Goal: Task Accomplishment & Management: Complete application form

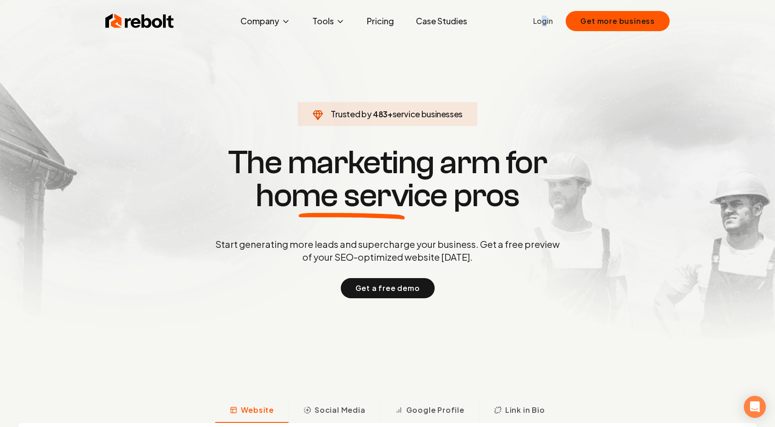
drag, startPoint x: 549, startPoint y: 27, endPoint x: 544, endPoint y: 23, distance: 6.2
click at [544, 23] on ul "Login Get more business" at bounding box center [601, 21] width 136 height 20
click at [544, 23] on link "Login" at bounding box center [543, 21] width 20 height 11
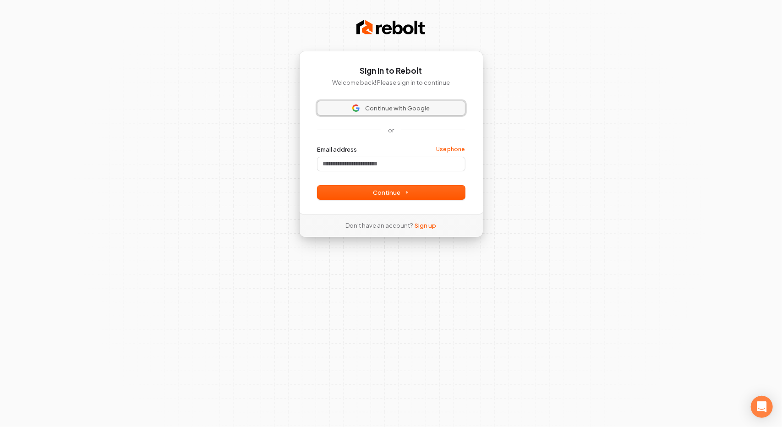
click at [375, 107] on span "Continue with Google" at bounding box center [397, 108] width 65 height 8
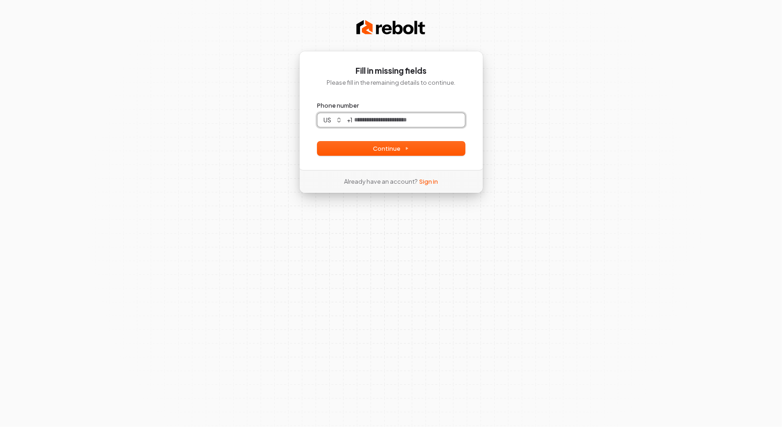
click at [381, 120] on input "Phone number" at bounding box center [409, 120] width 112 height 14
click at [394, 151] on span "Continue" at bounding box center [391, 148] width 36 height 8
type input "**********"
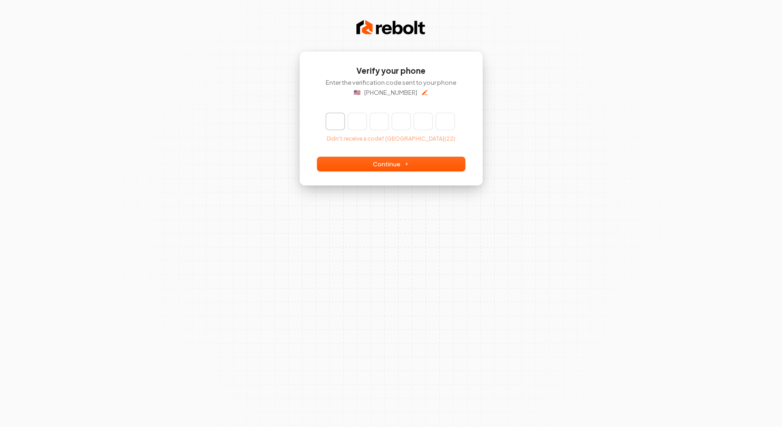
type input "*"
type input "**"
type input "*"
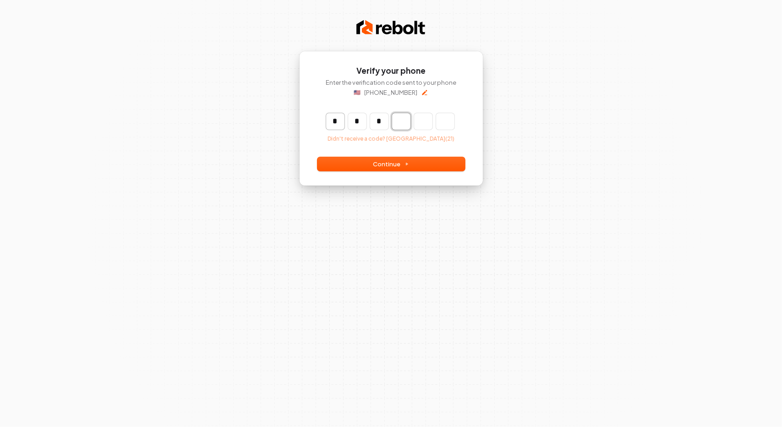
type input "***"
type input "*"
type input "****"
type input "*"
type input "******"
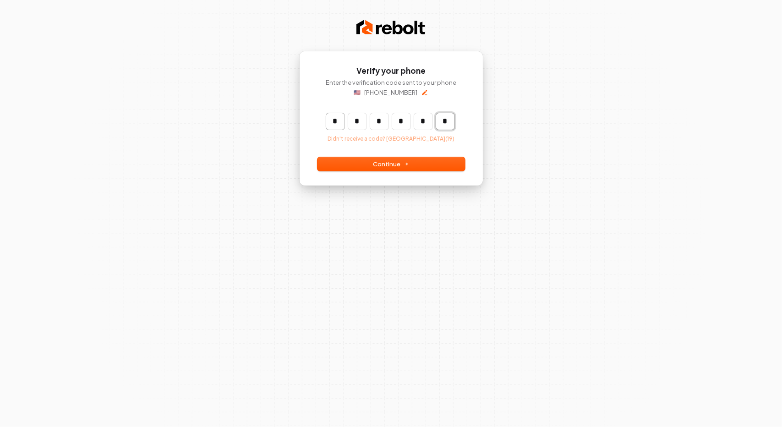
type input "*"
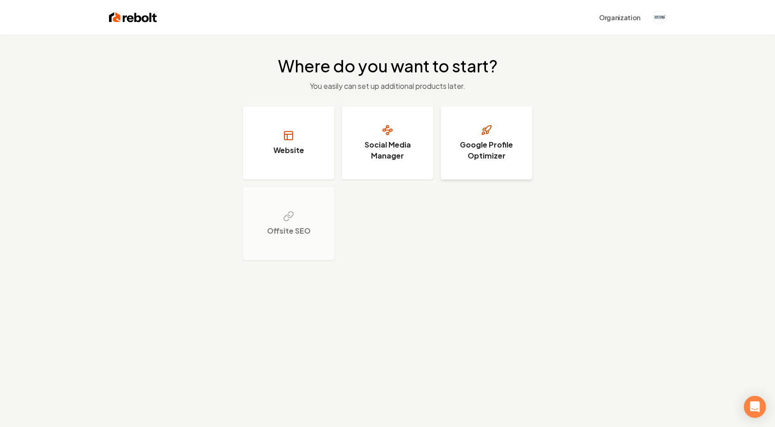
click at [480, 150] on h3 "Google Profile Optimizer" at bounding box center [486, 150] width 69 height 22
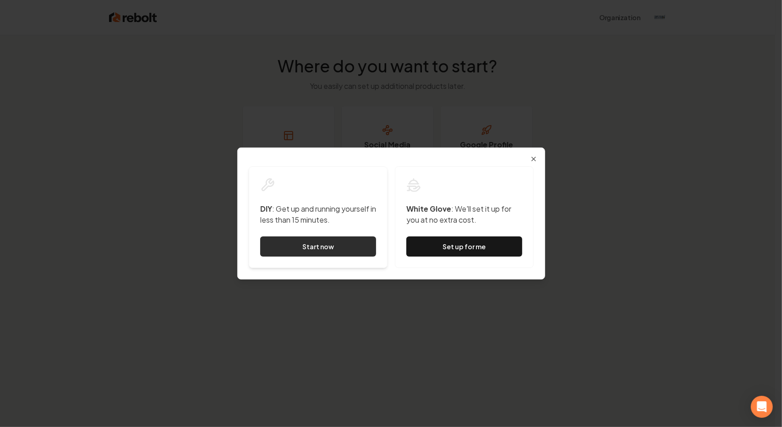
click at [333, 246] on link "Start now" at bounding box center [318, 246] width 116 height 20
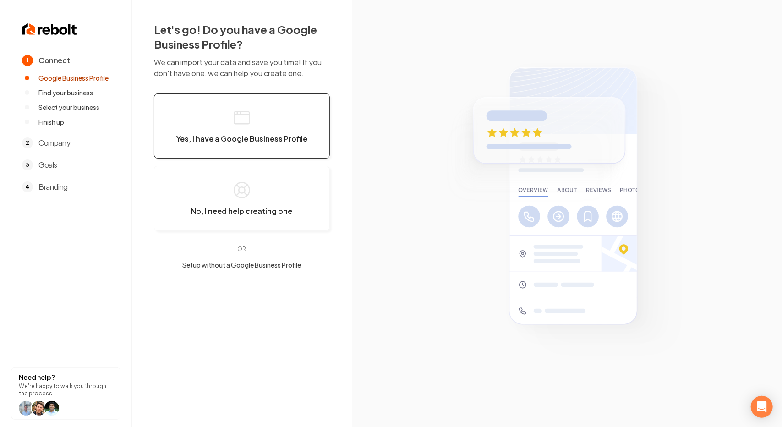
click at [277, 140] on span "Yes, I have a Google Business Profile" at bounding box center [241, 138] width 131 height 9
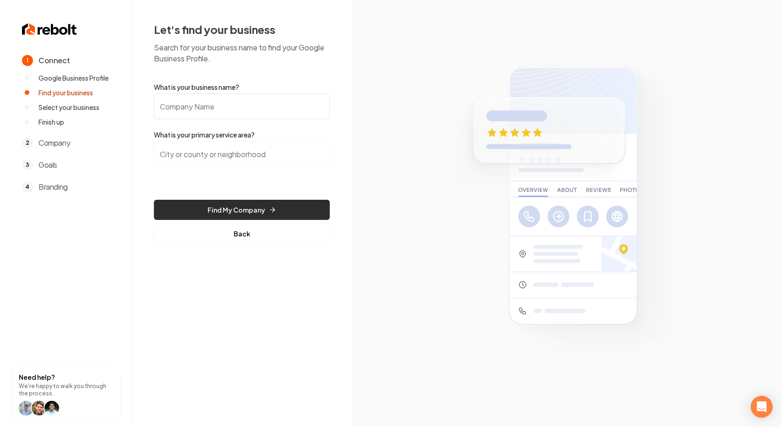
click at [262, 209] on button "Find My Company" at bounding box center [242, 210] width 176 height 20
type input "cape fear marine development"
click at [261, 209] on button "Find My Company" at bounding box center [242, 210] width 176 height 20
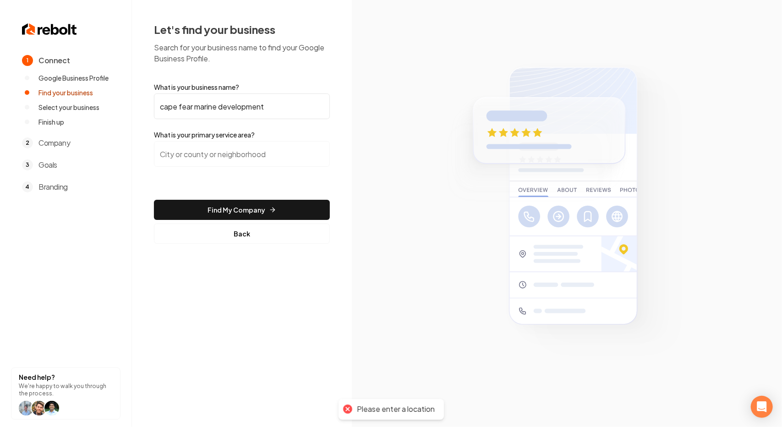
click at [218, 159] on input "search" at bounding box center [242, 154] width 176 height 26
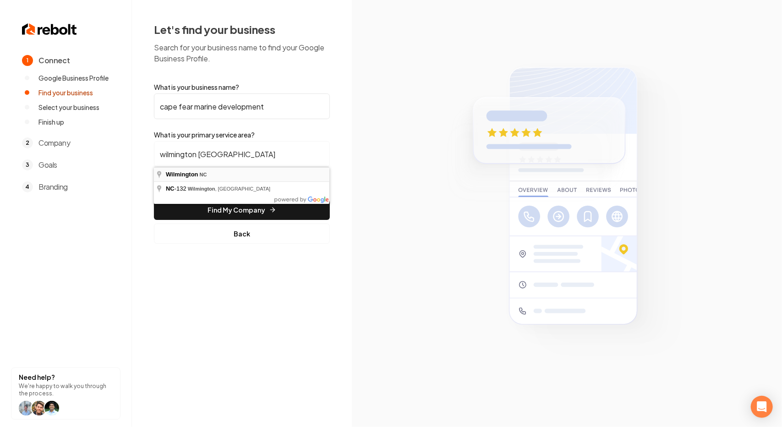
type input "Wilmington, NC"
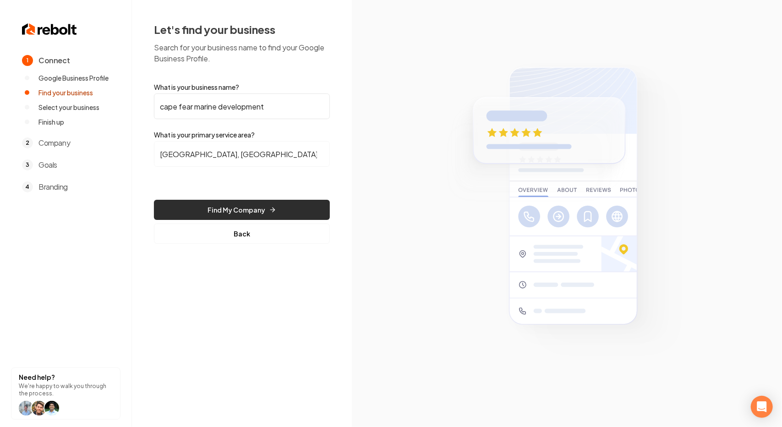
click at [230, 208] on button "Find My Company" at bounding box center [242, 210] width 176 height 20
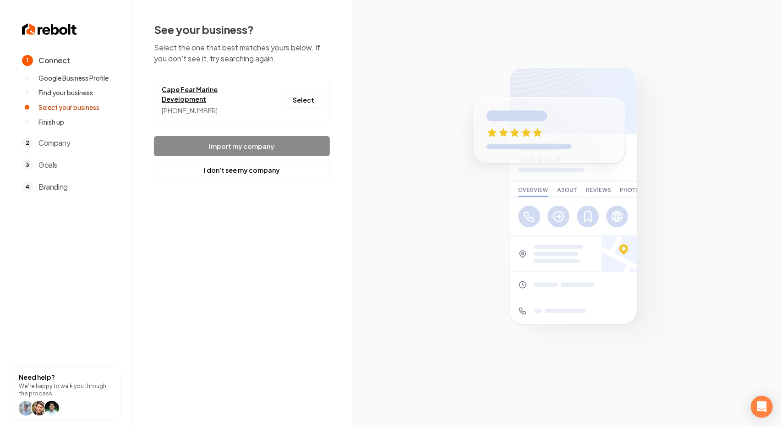
click at [179, 96] on link "Cape Fear Marine Development" at bounding box center [210, 94] width 96 height 19
click at [300, 100] on button "Select" at bounding box center [303, 100] width 37 height 16
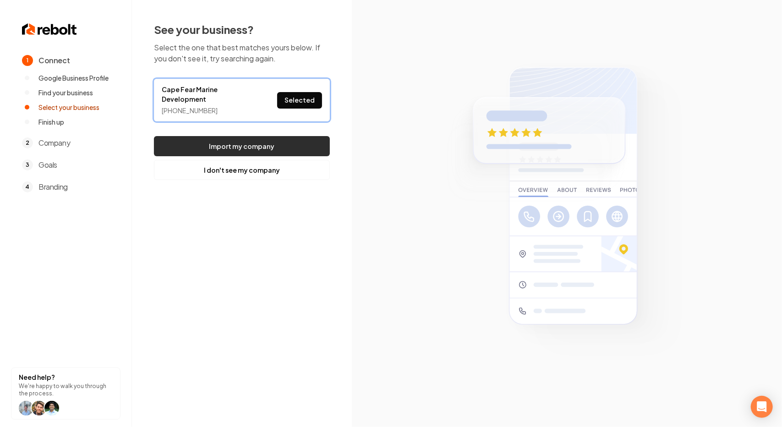
click at [243, 143] on button "Import my company" at bounding box center [242, 146] width 176 height 20
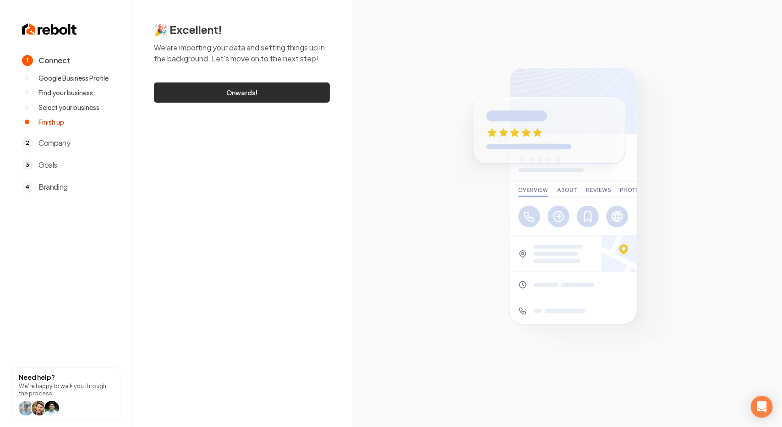
click at [254, 96] on link "Onwards!" at bounding box center [242, 92] width 176 height 20
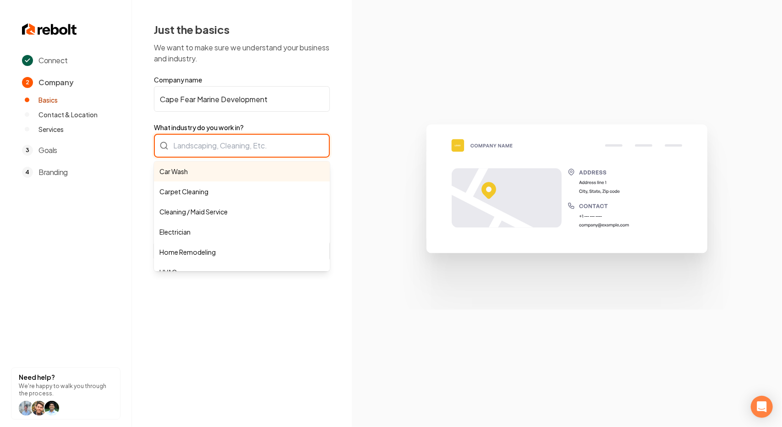
click at [236, 144] on div "Car Wash Carpet Cleaning Cleaning / Maid Service Electrician Home Remodeling HV…" at bounding box center [242, 146] width 176 height 24
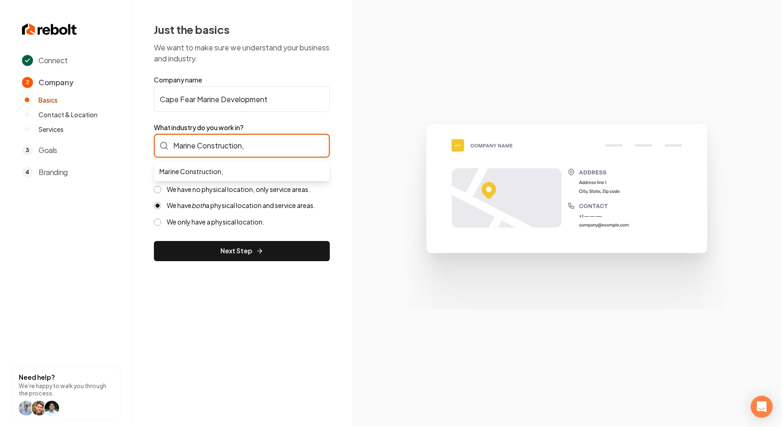
click at [236, 144] on input "Marine Construction," at bounding box center [242, 146] width 176 height 24
click at [244, 147] on input "Marine Constructon," at bounding box center [242, 146] width 176 height 24
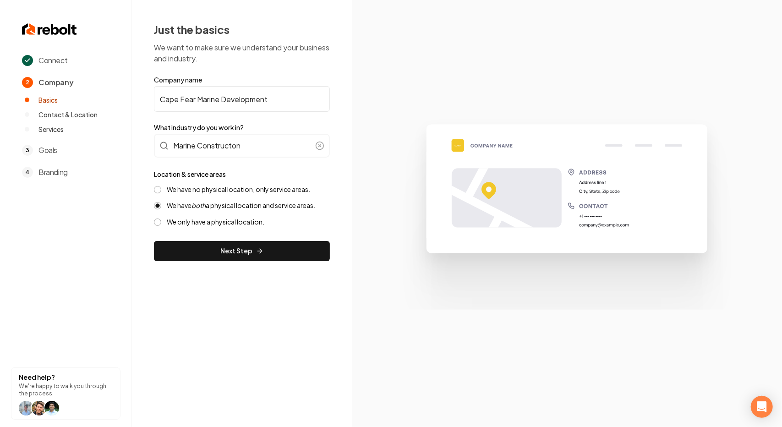
click at [231, 190] on label "We have no physical location, only service areas." at bounding box center [238, 189] width 143 height 9
click at [161, 190] on button "We have no physical location, only service areas." at bounding box center [157, 189] width 7 height 7
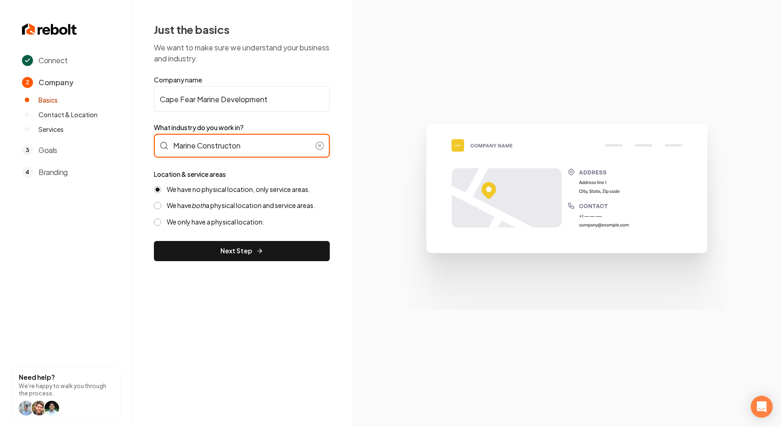
click at [246, 147] on input "Marine Constructon" at bounding box center [242, 146] width 176 height 24
type input "M"
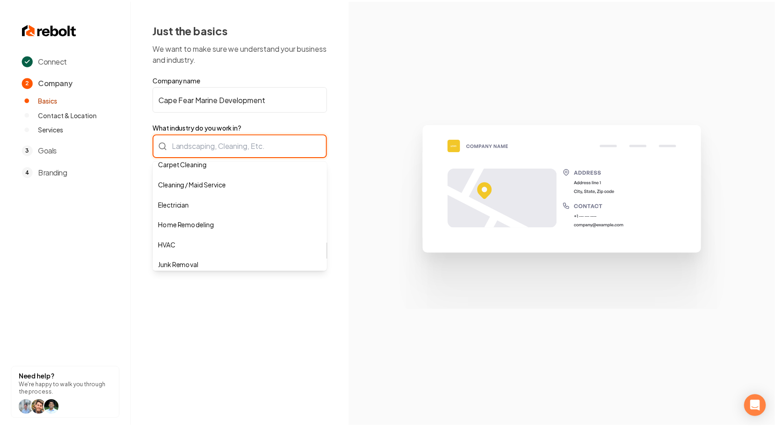
scroll to position [27, 0]
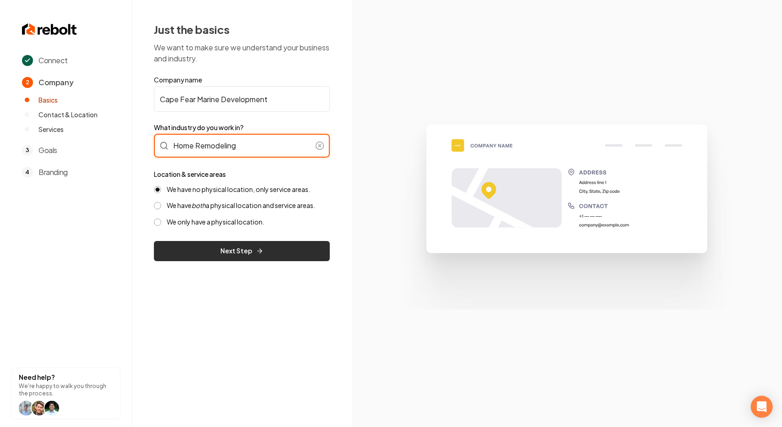
type input "Home Remodeling"
click at [223, 247] on button "Next Step" at bounding box center [242, 251] width 176 height 20
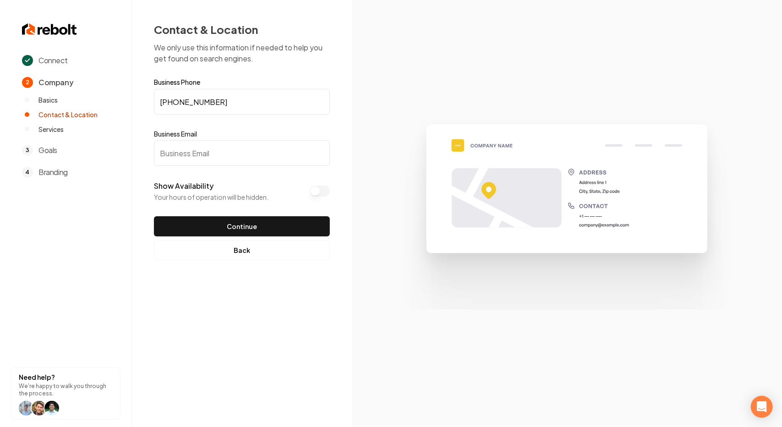
click at [184, 146] on input "Business Email" at bounding box center [242, 153] width 176 height 26
type input "Capefearmd@gmail.com"
click at [320, 190] on button "Show Availability" at bounding box center [320, 190] width 20 height 11
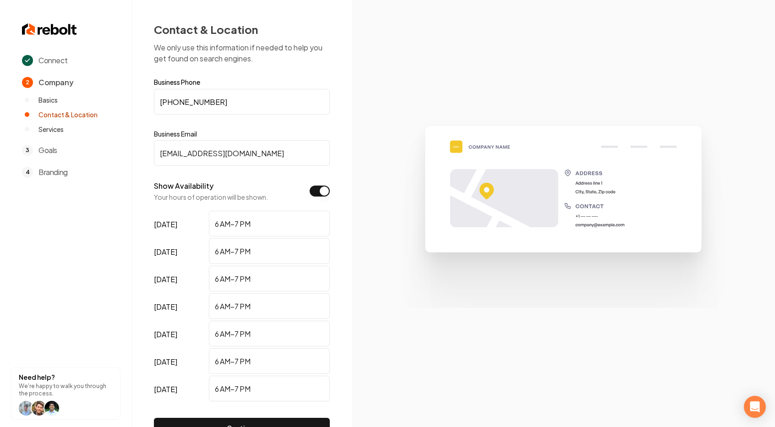
scroll to position [57, 0]
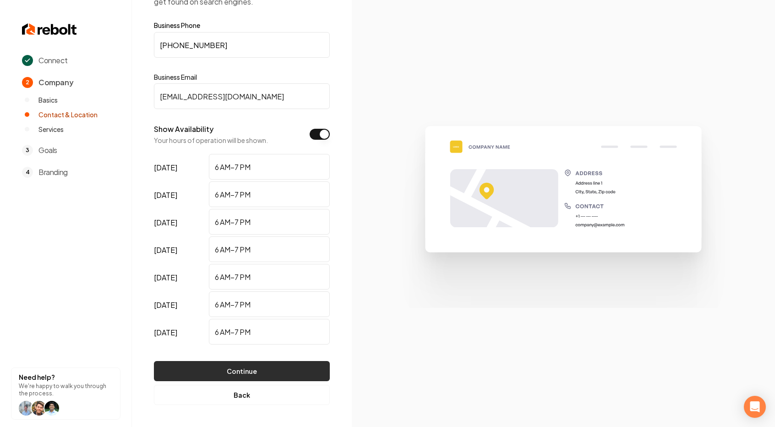
click at [274, 373] on button "Continue" at bounding box center [242, 371] width 176 height 20
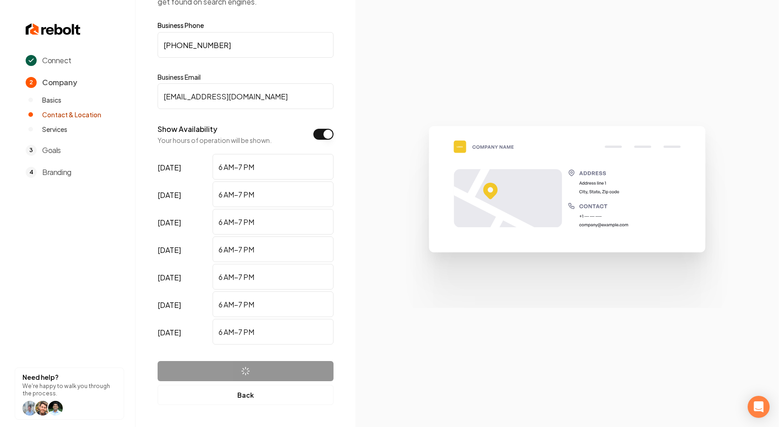
scroll to position [0, 0]
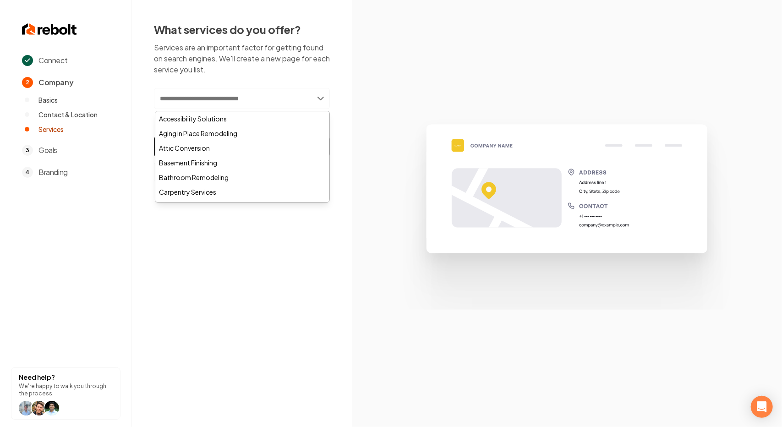
click at [196, 98] on input "text" at bounding box center [242, 98] width 176 height 21
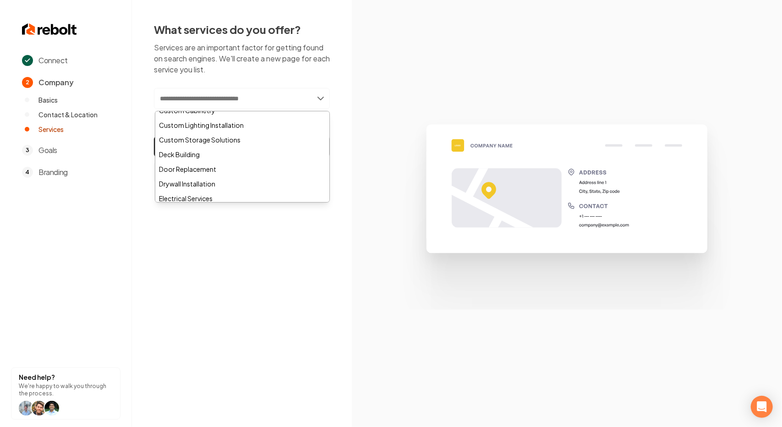
scroll to position [111, 0]
click at [196, 151] on div "Deck Building" at bounding box center [242, 154] width 174 height 15
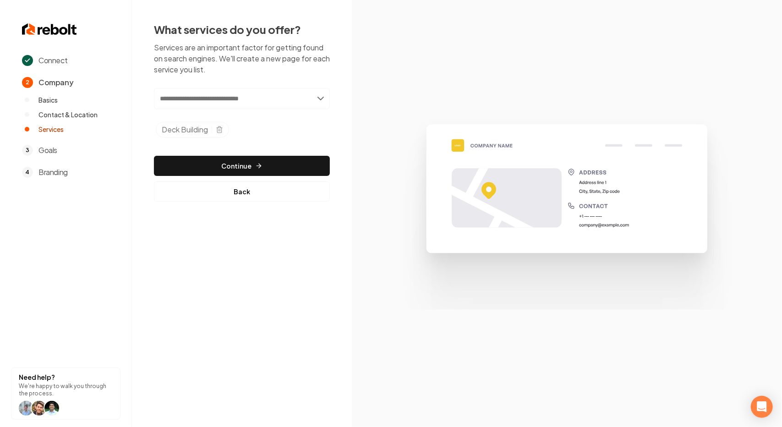
click at [321, 98] on input "text" at bounding box center [242, 98] width 176 height 21
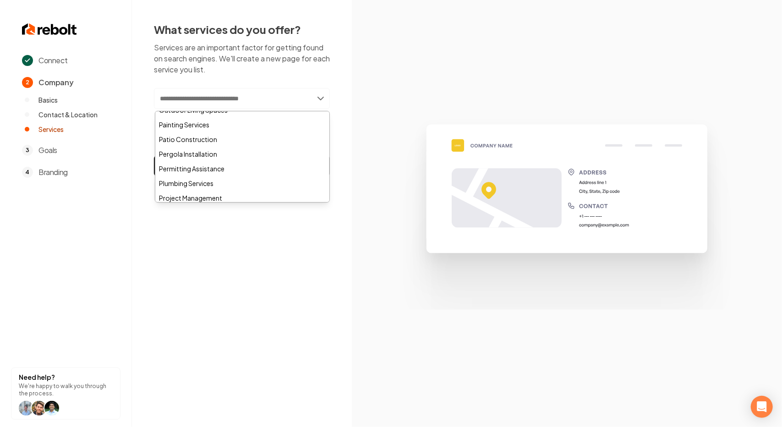
scroll to position [490, 0]
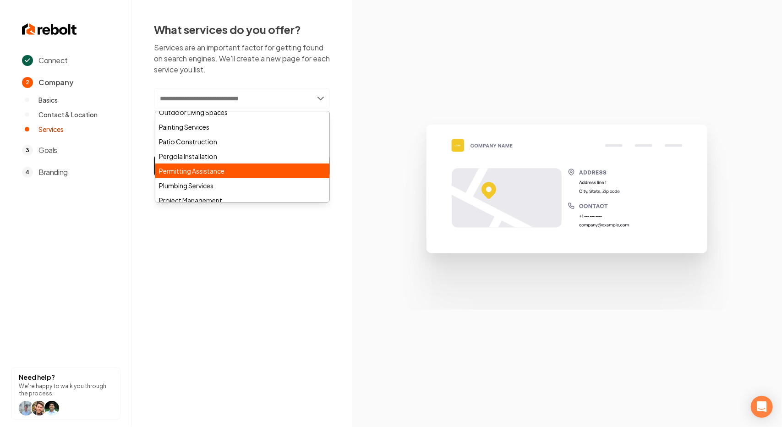
click at [211, 166] on div "Permitting Assistance" at bounding box center [242, 170] width 174 height 15
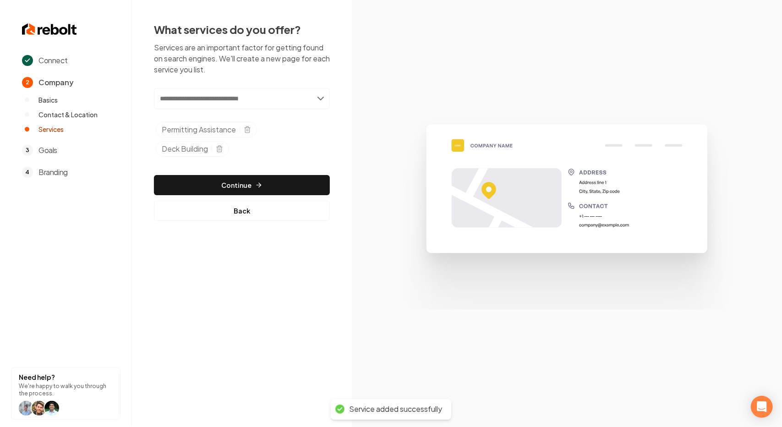
click at [319, 97] on input "text" at bounding box center [242, 98] width 176 height 21
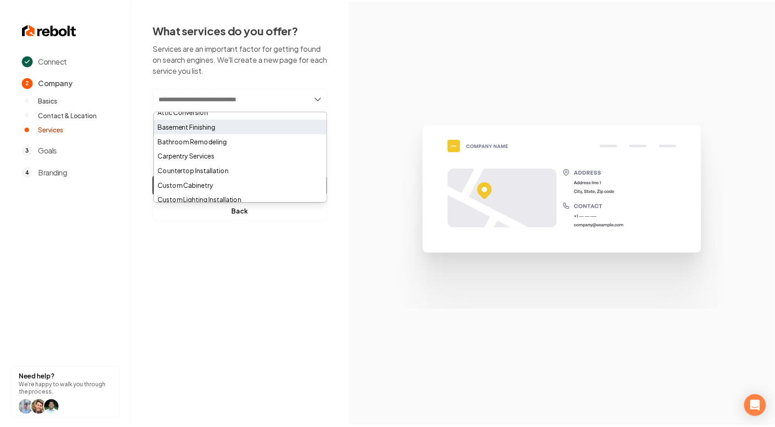
scroll to position [37, 0]
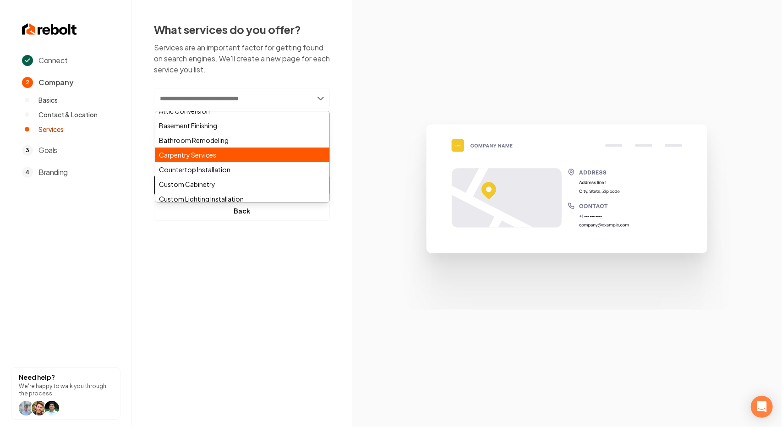
click at [208, 152] on div "Carpentry Services" at bounding box center [242, 154] width 174 height 15
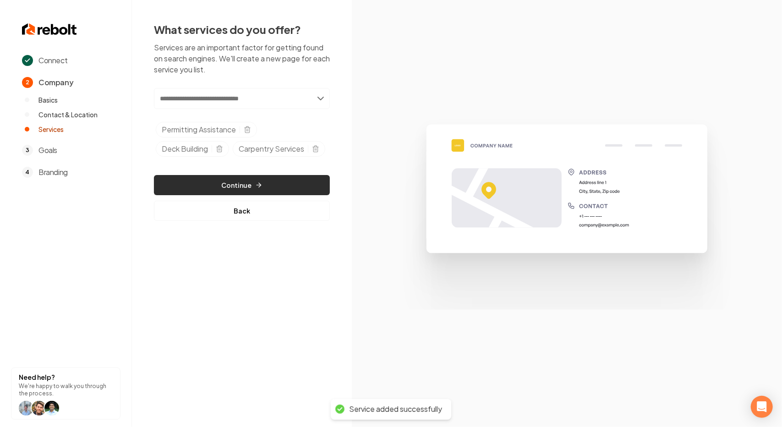
click at [242, 195] on button "Continue" at bounding box center [242, 185] width 176 height 20
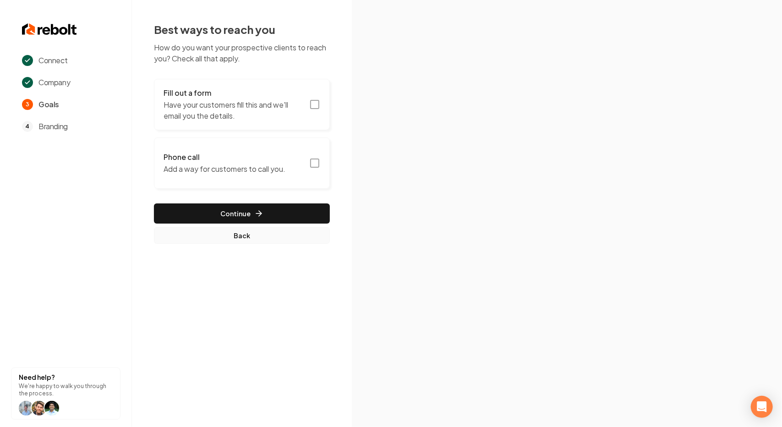
click at [240, 238] on button "Back" at bounding box center [242, 235] width 176 height 16
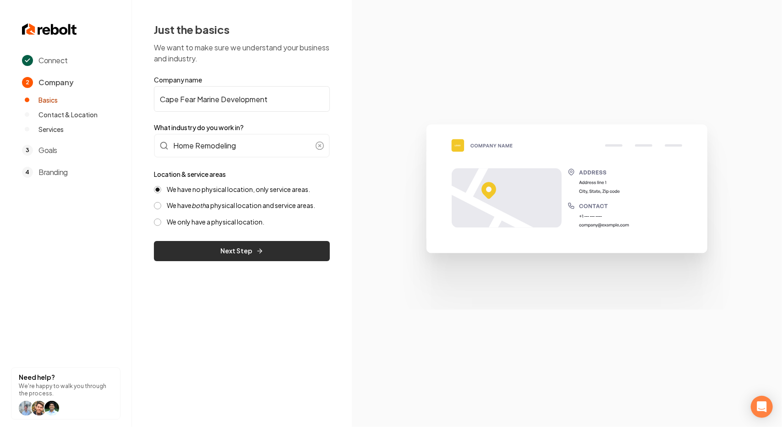
click at [256, 253] on icon "submit" at bounding box center [259, 250] width 7 height 7
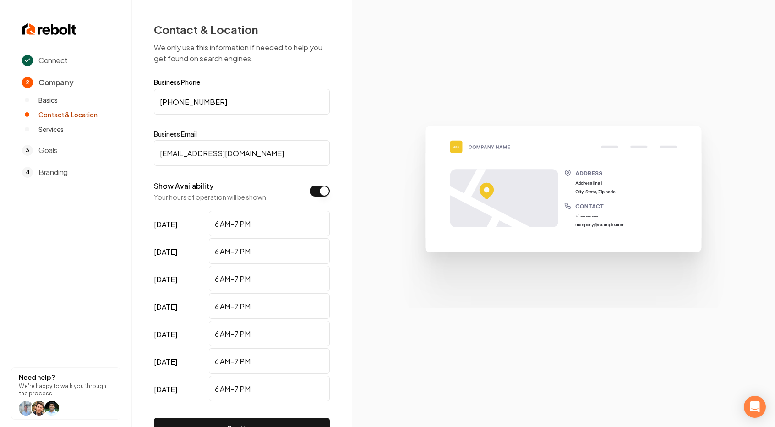
scroll to position [17, 0]
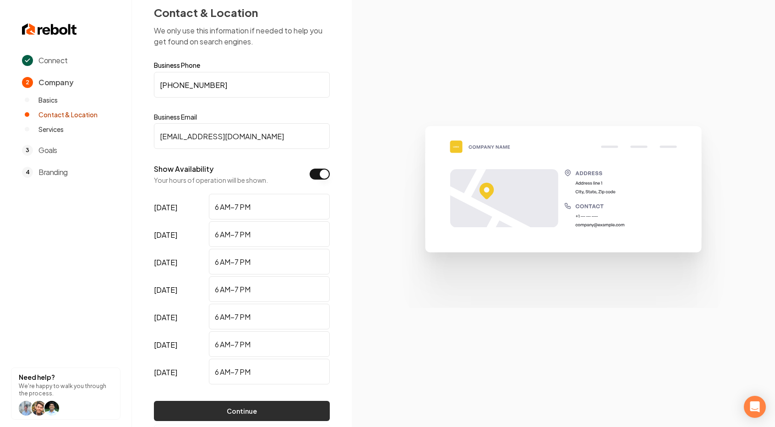
click at [260, 406] on button "Continue" at bounding box center [242, 411] width 176 height 20
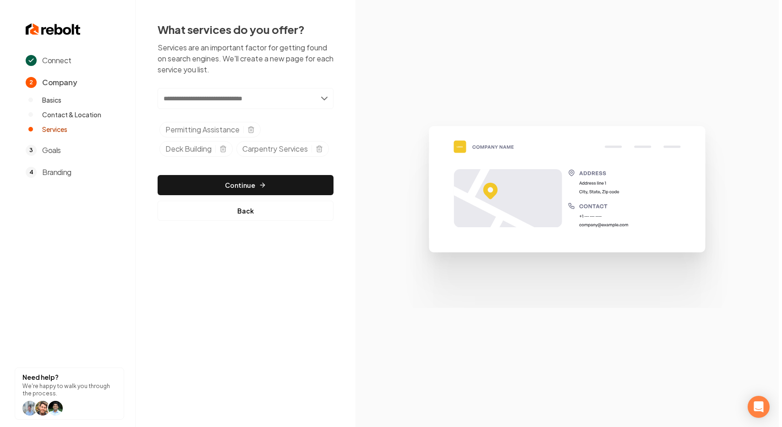
scroll to position [0, 0]
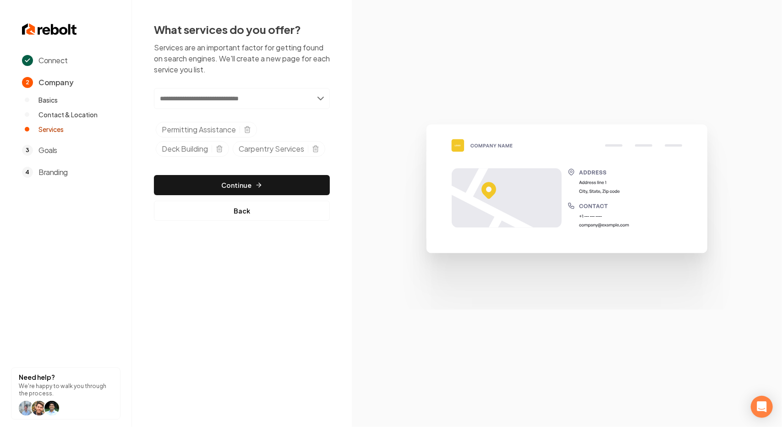
click at [292, 103] on input "text" at bounding box center [242, 98] width 176 height 21
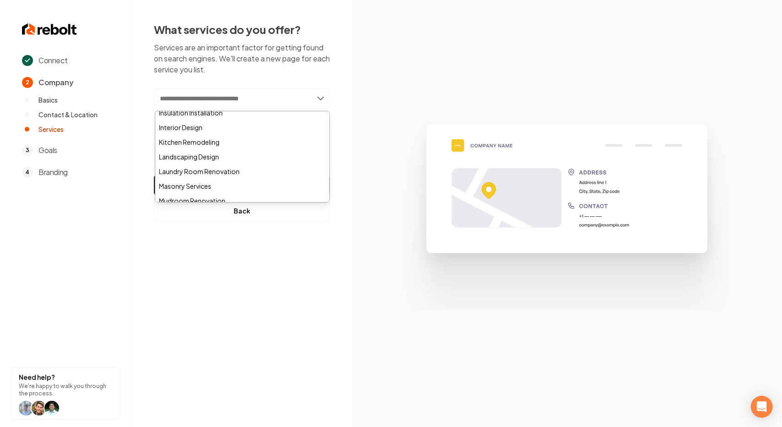
scroll to position [373, 0]
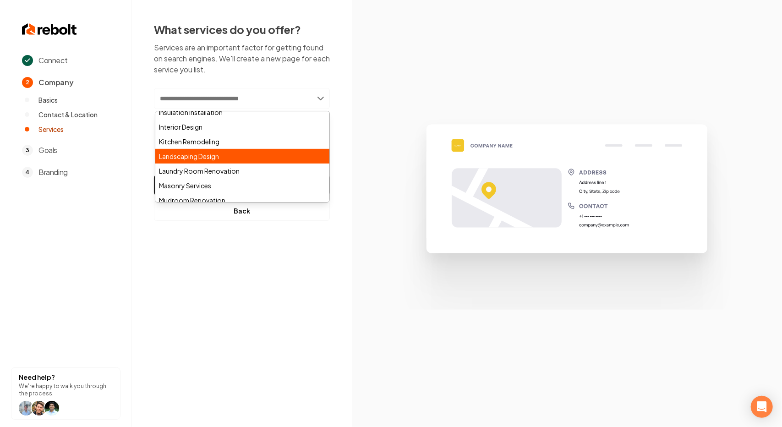
click at [213, 155] on div "Landscaping Design" at bounding box center [242, 156] width 174 height 15
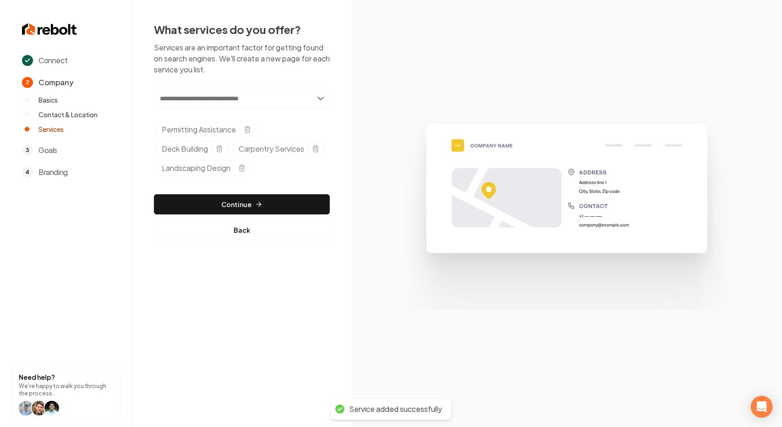
click at [320, 99] on input "text" at bounding box center [242, 98] width 176 height 21
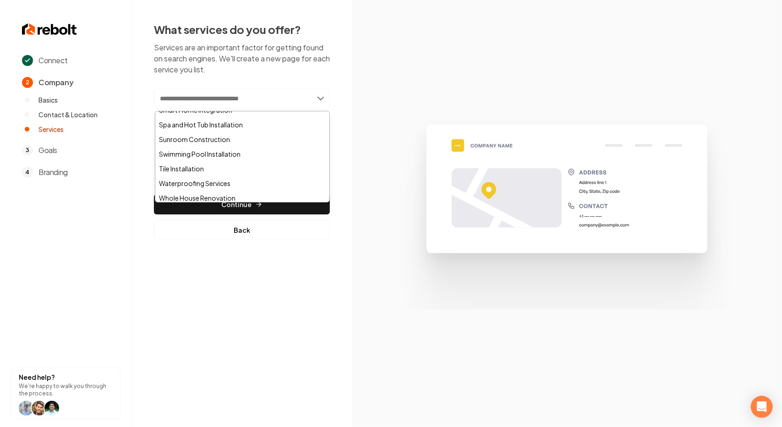
scroll to position [656, 0]
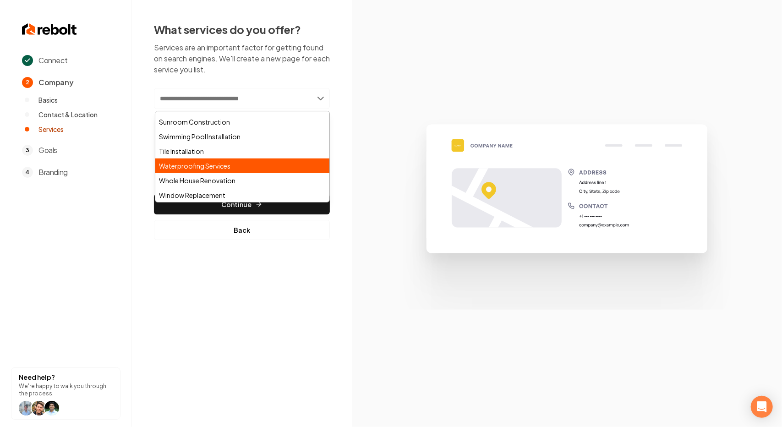
click at [211, 168] on div "Waterproofing Services" at bounding box center [242, 165] width 174 height 15
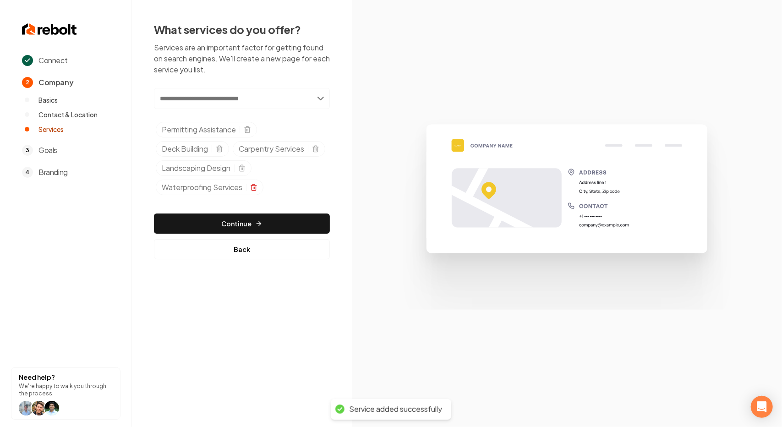
click at [253, 191] on icon "Selected tags" at bounding box center [253, 187] width 7 height 7
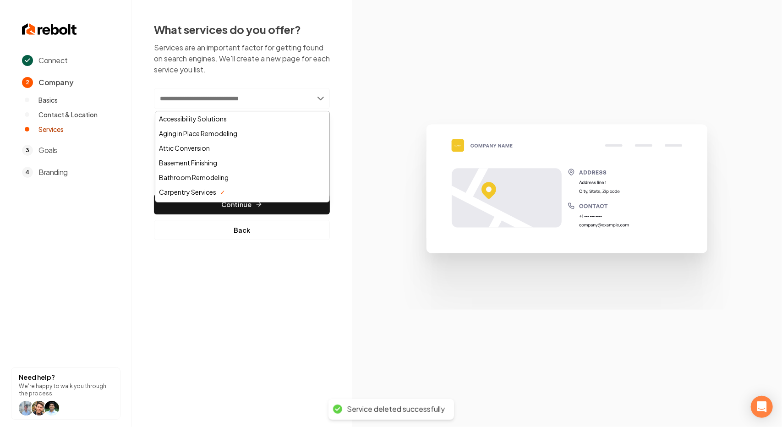
click at [321, 101] on input "text" at bounding box center [242, 98] width 176 height 21
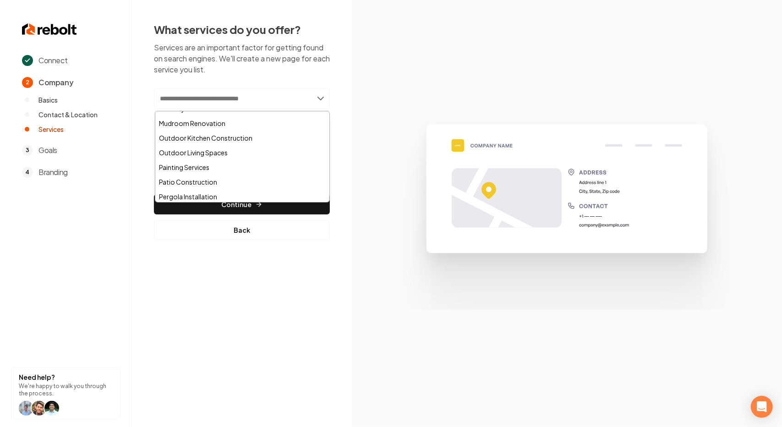
scroll to position [449, 0]
click at [223, 155] on div "Outdoor Living Spaces" at bounding box center [242, 153] width 174 height 15
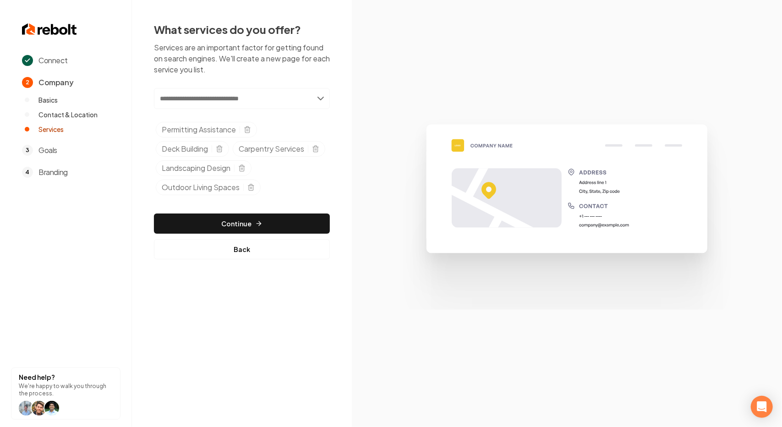
click at [318, 101] on input "text" at bounding box center [242, 98] width 176 height 21
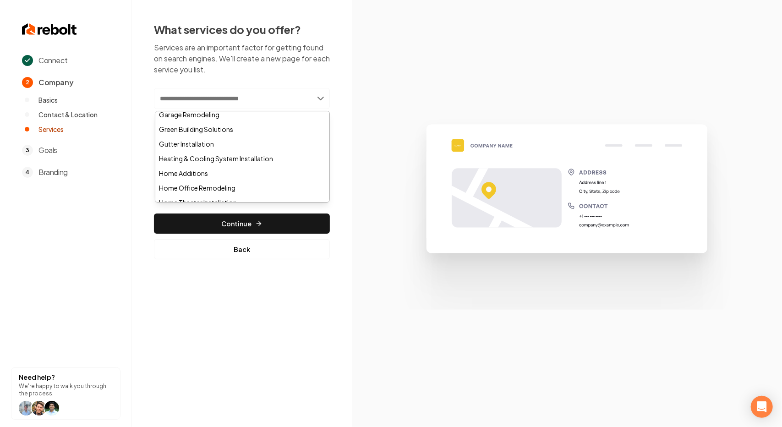
scroll to position [269, 0]
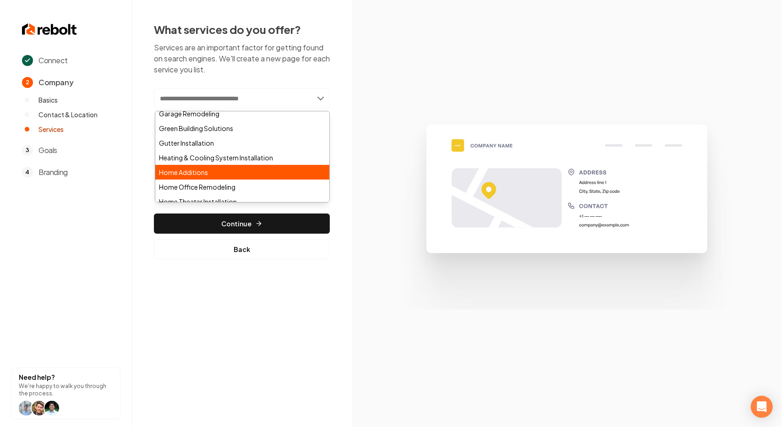
click at [220, 171] on div "Home Additions" at bounding box center [242, 172] width 174 height 15
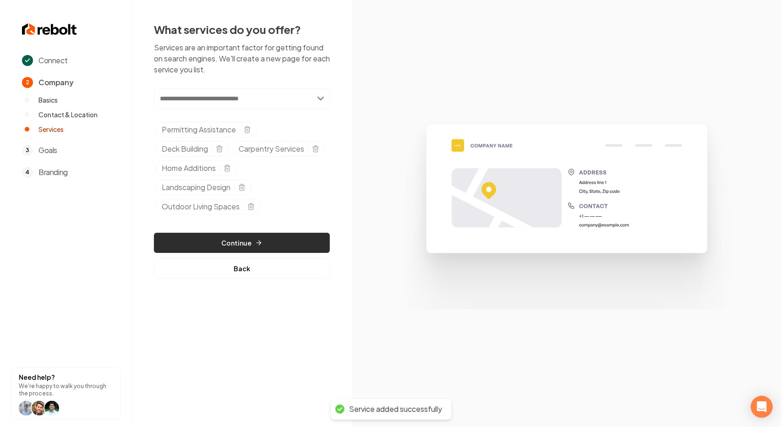
click at [271, 253] on button "Continue" at bounding box center [242, 243] width 176 height 20
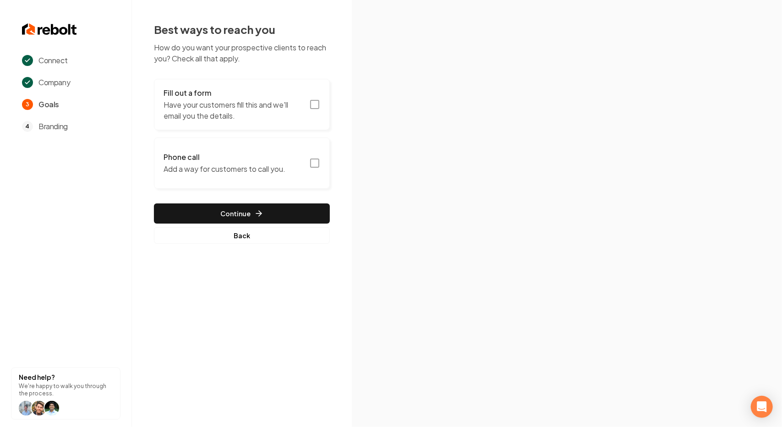
click at [316, 104] on icon "button" at bounding box center [314, 104] width 11 height 11
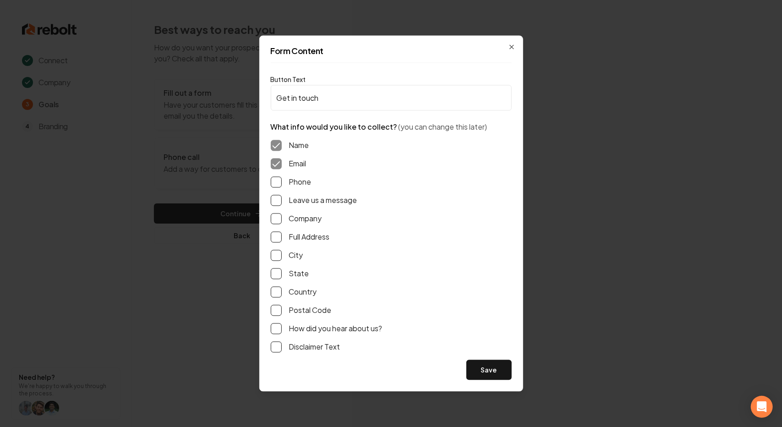
click at [277, 185] on button "Phone" at bounding box center [276, 182] width 11 height 11
click at [275, 183] on button "Phone" at bounding box center [276, 182] width 11 height 11
click at [276, 201] on button "Leave us a message" at bounding box center [276, 200] width 11 height 11
click at [277, 237] on button "Full Address" at bounding box center [276, 237] width 11 height 11
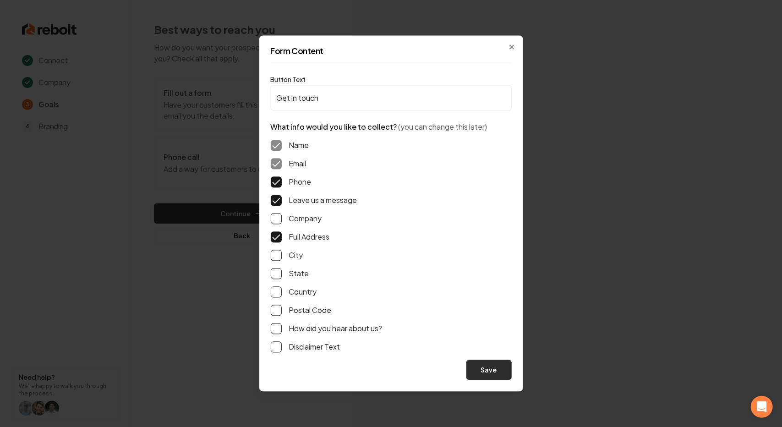
click at [489, 370] on button "Save" at bounding box center [488, 370] width 45 height 20
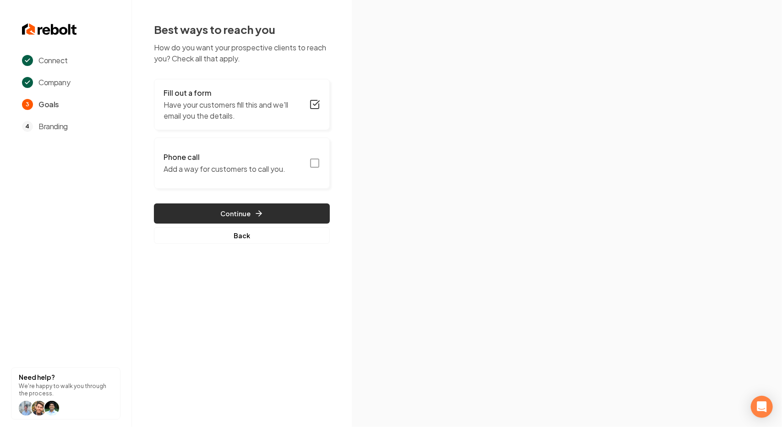
click at [248, 215] on button "Continue" at bounding box center [242, 213] width 176 height 20
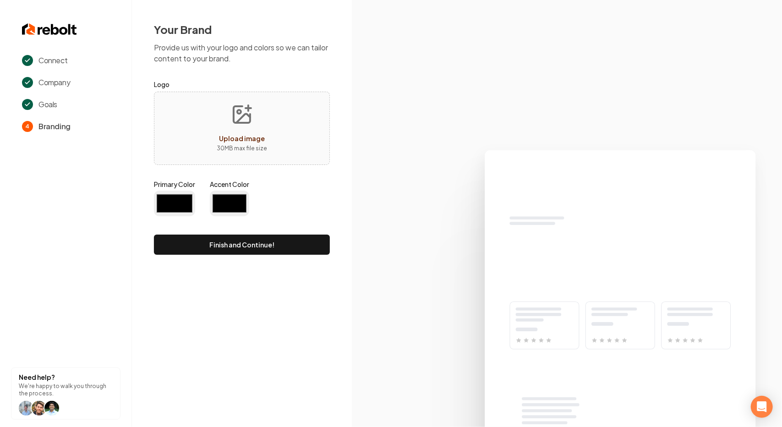
type input "#194d33"
type input "#70be00"
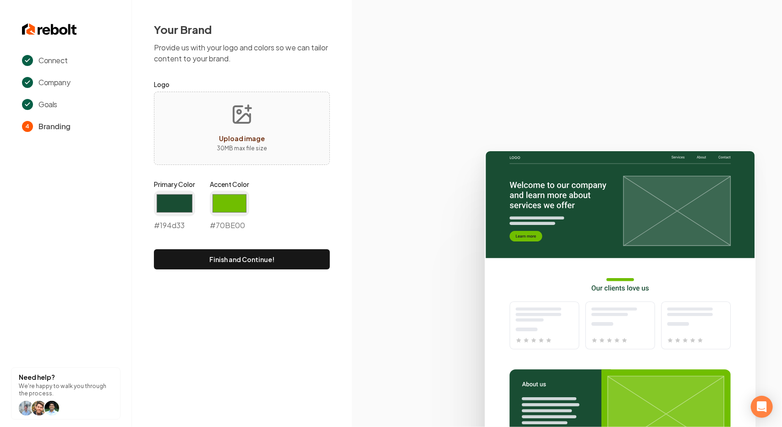
click at [36, 30] on img at bounding box center [49, 29] width 55 height 15
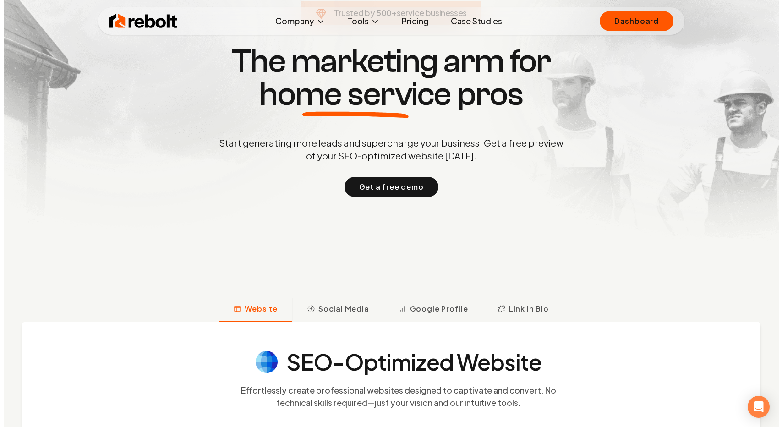
scroll to position [65, 0]
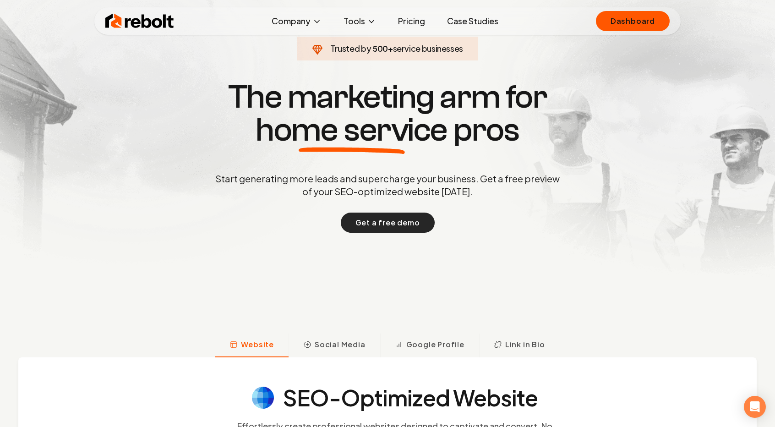
click at [374, 224] on button "Get a free demo" at bounding box center [388, 222] width 94 height 20
